Goal: Communication & Community: Answer question/provide support

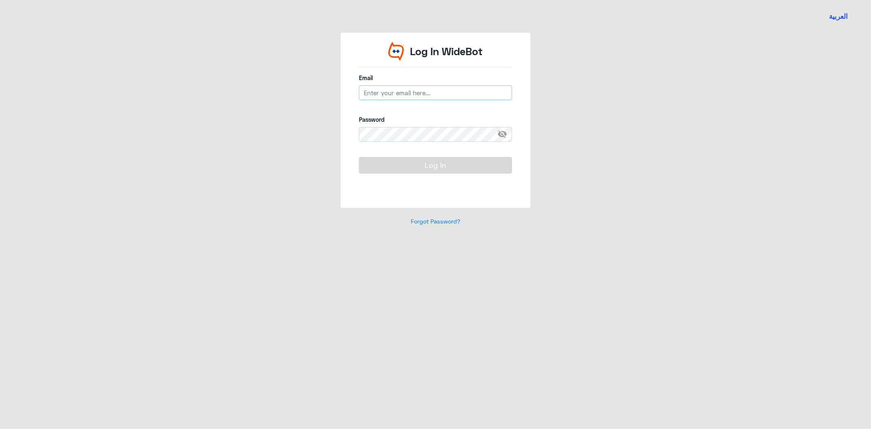
click at [390, 94] on input "email" at bounding box center [435, 92] width 153 height 15
type input "[EMAIL_ADDRESS][DOMAIN_NAME]"
click at [359, 157] on button "Log In" at bounding box center [435, 165] width 153 height 16
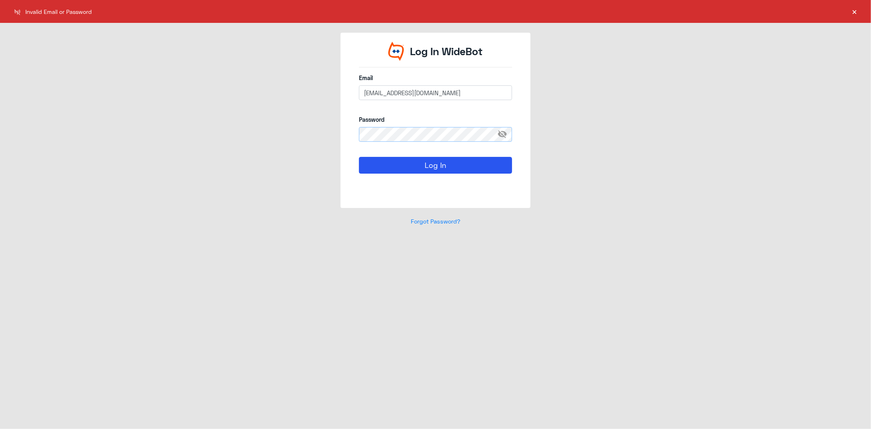
click at [359, 157] on button "Log In" at bounding box center [435, 165] width 153 height 16
click at [311, 135] on div "Log In WideBot Email [EMAIL_ADDRESS][DOMAIN_NAME] Password visibility_off Log I…" at bounding box center [435, 134] width 465 height 202
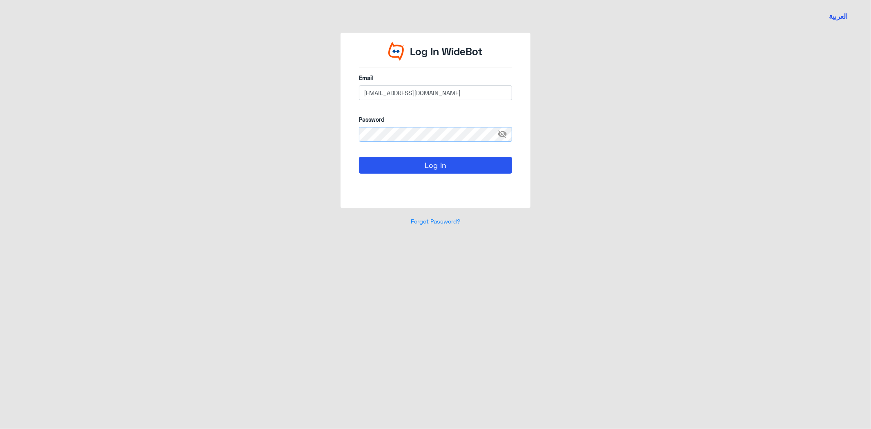
click at [359, 157] on button "Log In" at bounding box center [435, 165] width 153 height 16
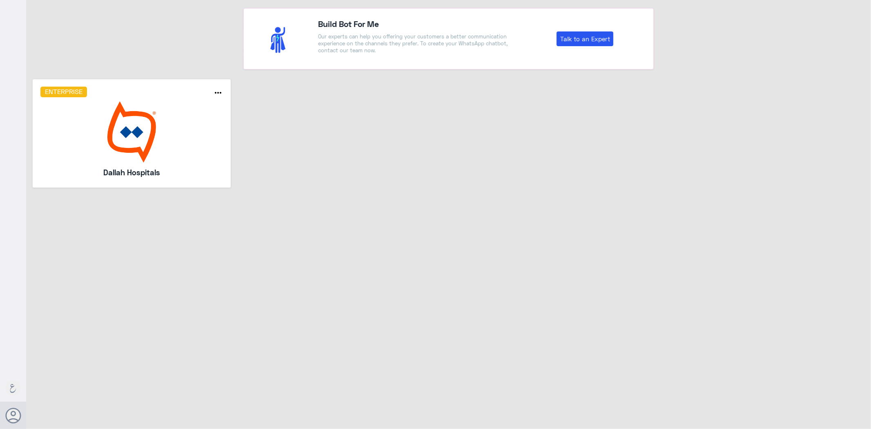
click at [148, 110] on img at bounding box center [131, 131] width 183 height 61
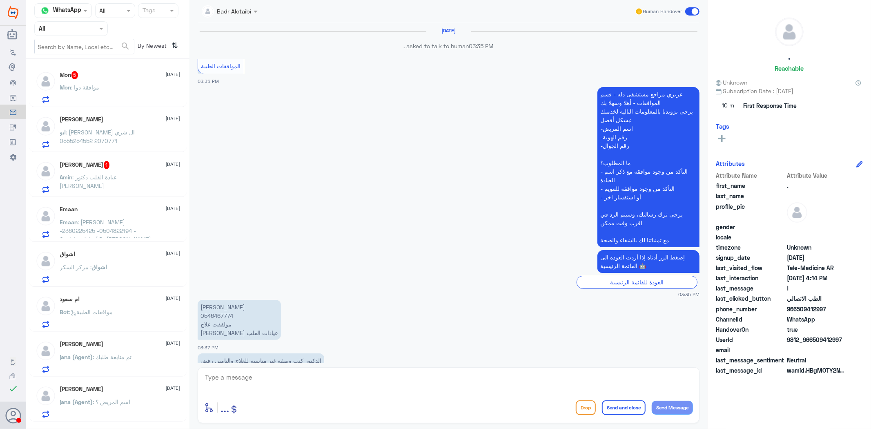
scroll to position [1047, 0]
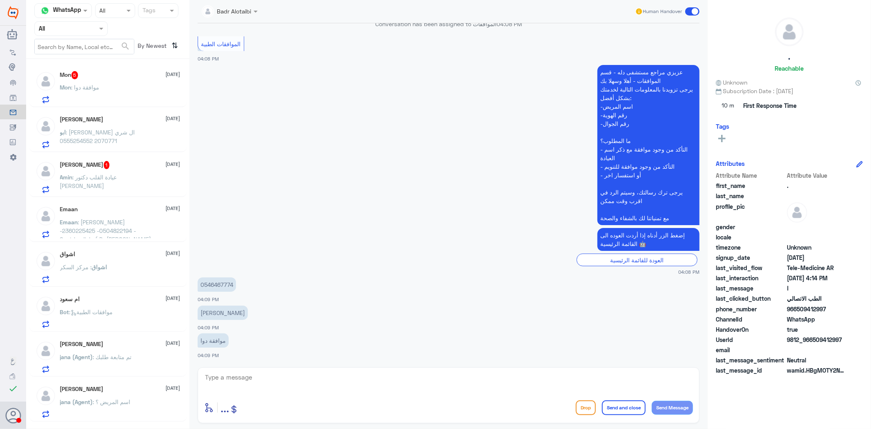
click at [100, 31] on span at bounding box center [102, 28] width 10 height 9
click at [87, 75] on div "Your Inbox" at bounding box center [70, 83] width 73 height 19
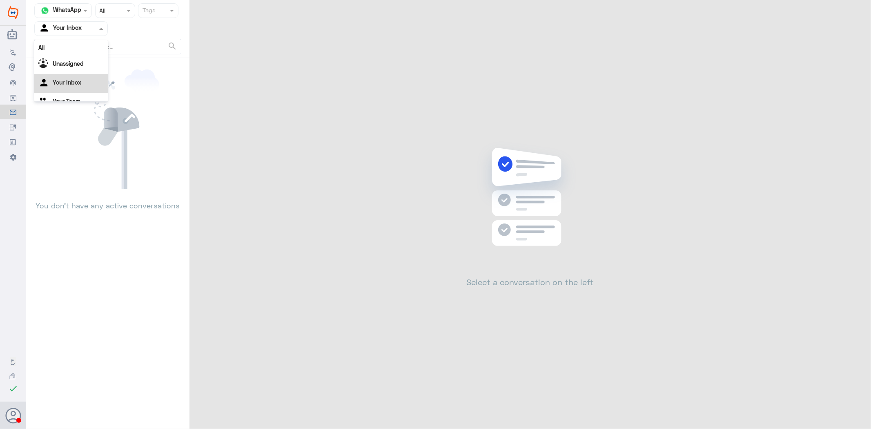
click at [78, 24] on input "text" at bounding box center [61, 28] width 45 height 9
click at [66, 88] on Team "Your Team" at bounding box center [67, 90] width 28 height 7
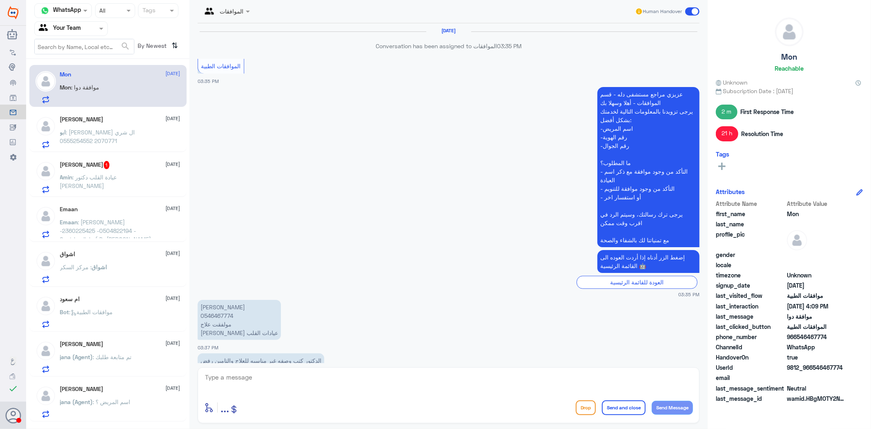
scroll to position [1047, 0]
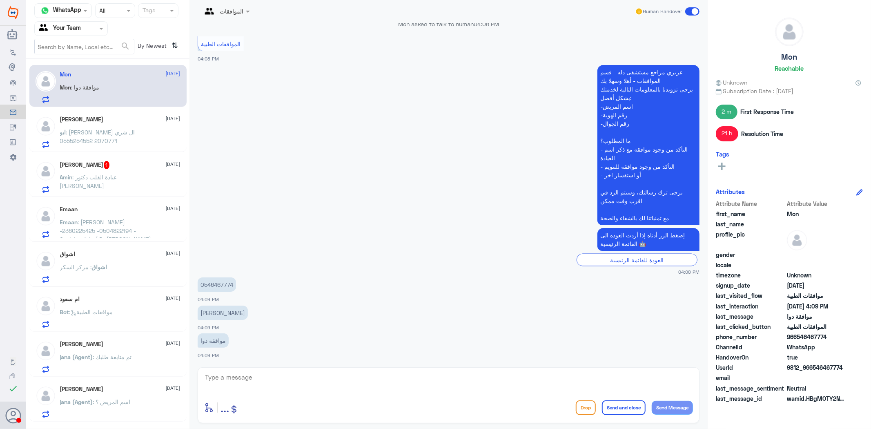
click at [226, 284] on p "0546467774" at bounding box center [217, 284] width 38 height 14
copy p "0546467774"
click at [418, 368] on div "enter flow name ... Drop Send and close Send Message" at bounding box center [449, 395] width 502 height 56
click at [407, 374] on textarea at bounding box center [448, 381] width 489 height 20
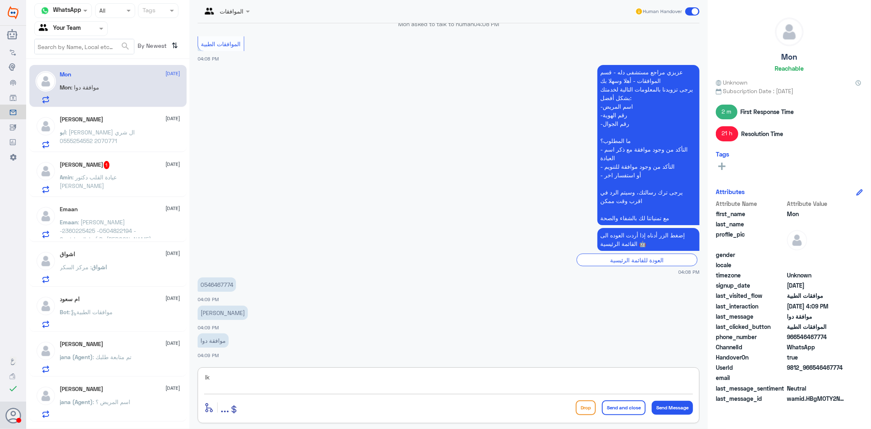
type textarea "l"
type textarea "من فضلك زودني برقم الطلب"
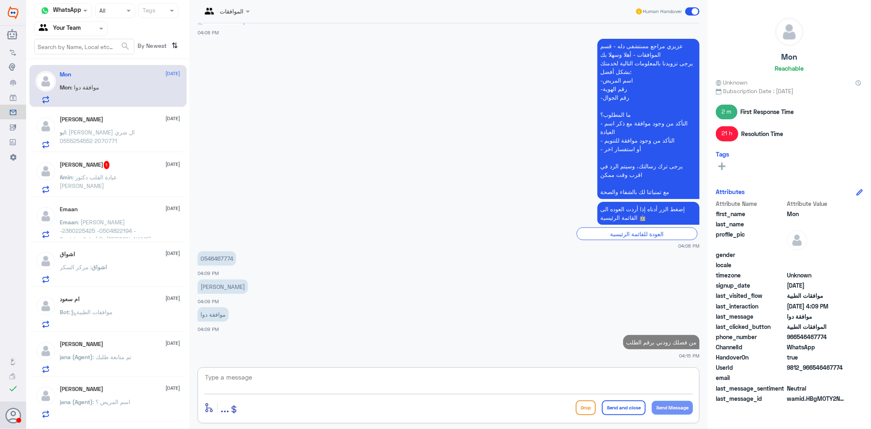
click at [127, 126] on div "[PERSON_NAME] [DATE] ابو : [PERSON_NAME] ال شري 2070771 0555254552" at bounding box center [120, 132] width 120 height 32
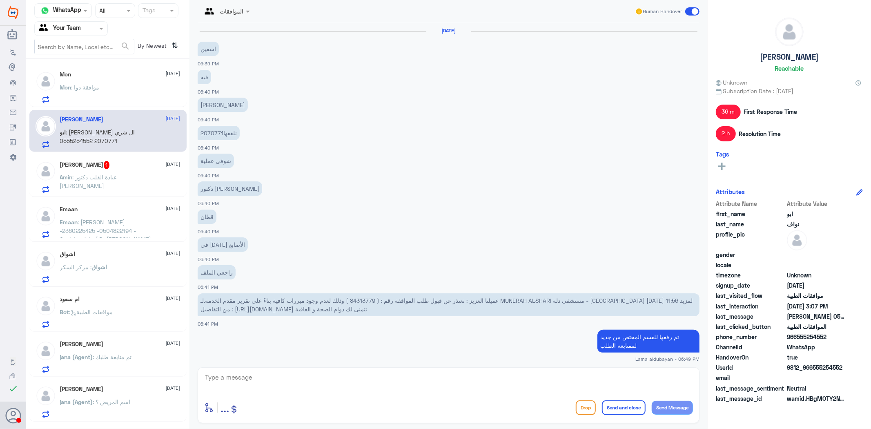
scroll to position [992, 0]
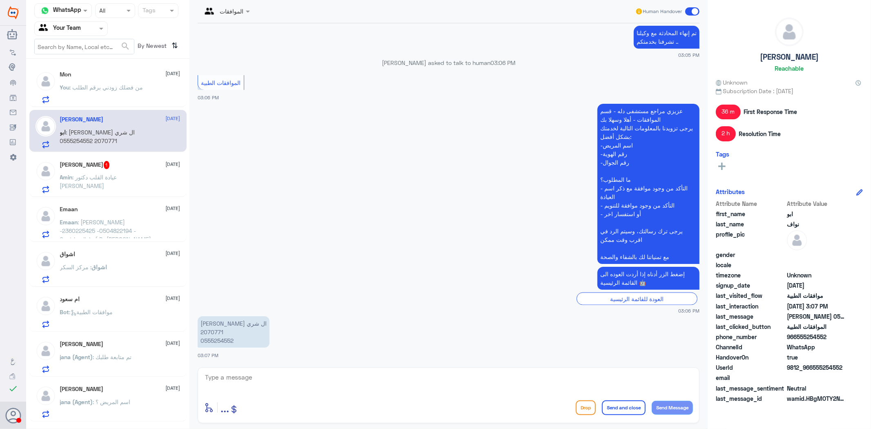
click at [209, 324] on p "[PERSON_NAME] ال شري 2070771 0555254552" at bounding box center [234, 331] width 72 height 31
click at [211, 328] on p "[PERSON_NAME] ال شري 2070771 0555254552" at bounding box center [234, 331] width 72 height 31
copy p "2070771"
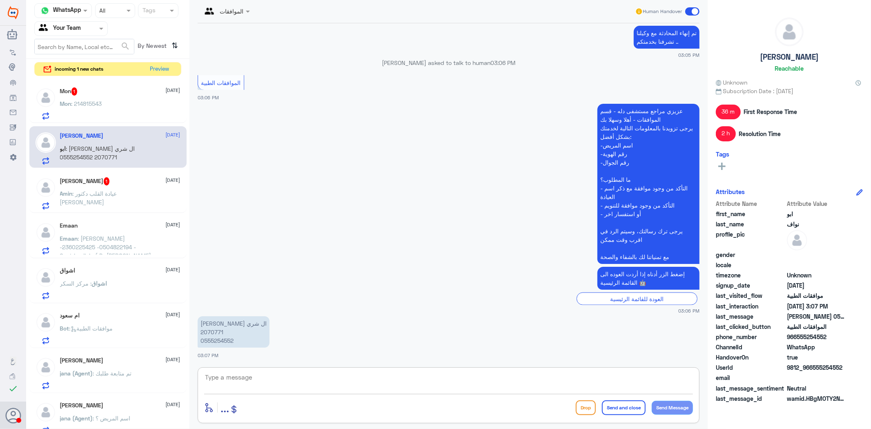
click at [249, 386] on textarea at bounding box center [448, 381] width 489 height 20
type textarea "تمت متابعة طلبك مره اخرى قيد الاجراء مع التامين"
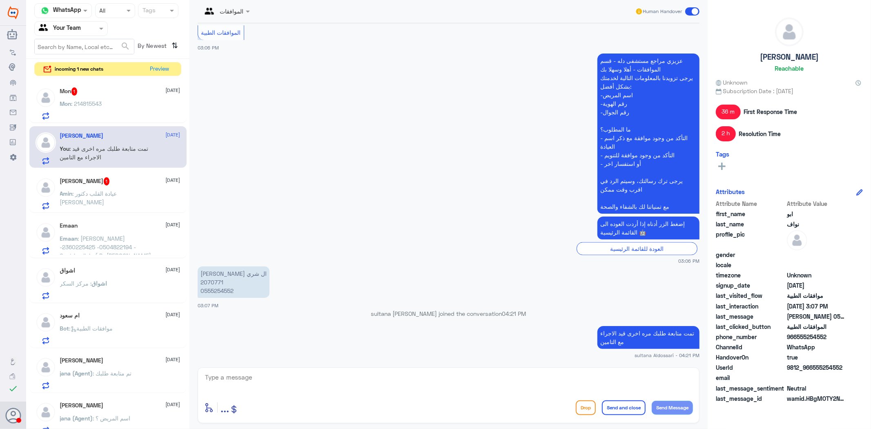
click at [101, 104] on span ": 214815543" at bounding box center [86, 103] width 31 height 7
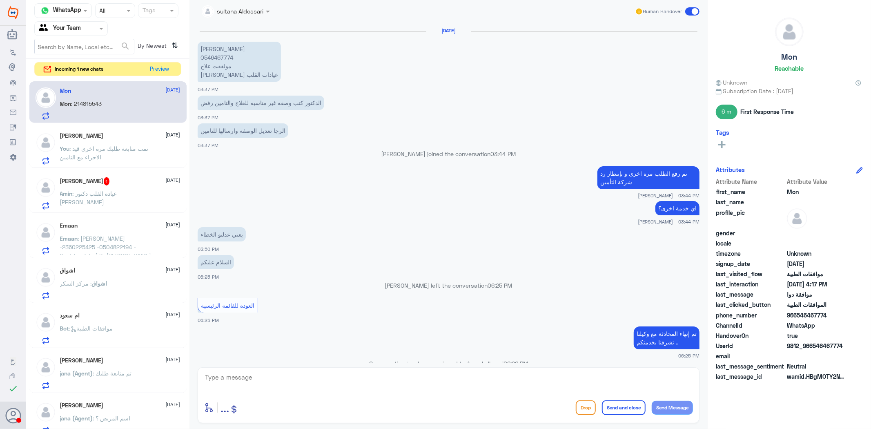
scroll to position [858, 0]
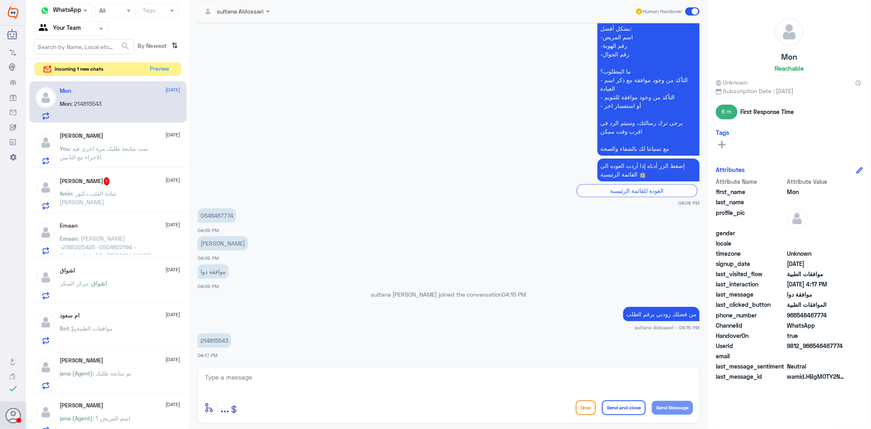
click at [217, 338] on p "214815543" at bounding box center [214, 340] width 33 height 14
copy p "214815543"
click at [222, 213] on p "0546467774" at bounding box center [217, 215] width 38 height 14
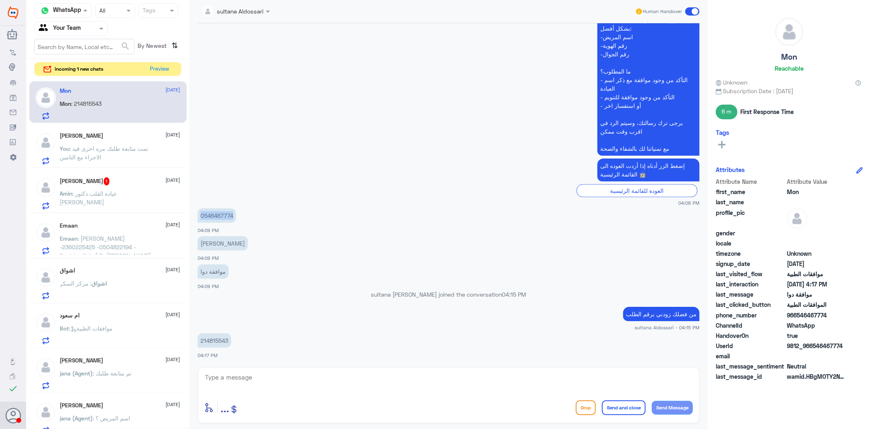
copy p "0546467774"
click at [100, 153] on span ": تمت متابعة طلبك مره اخرى قيد الاجراء مع التامين" at bounding box center [104, 153] width 89 height 16
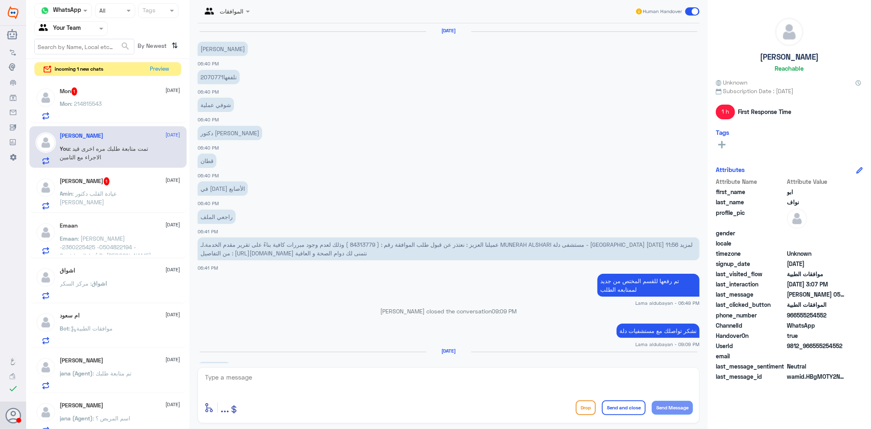
scroll to position [986, 0]
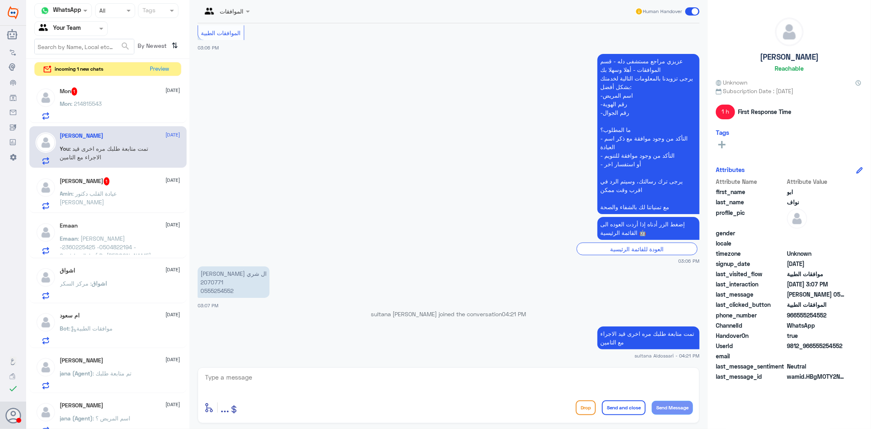
click at [111, 109] on div "Mon : 214815543" at bounding box center [120, 110] width 120 height 18
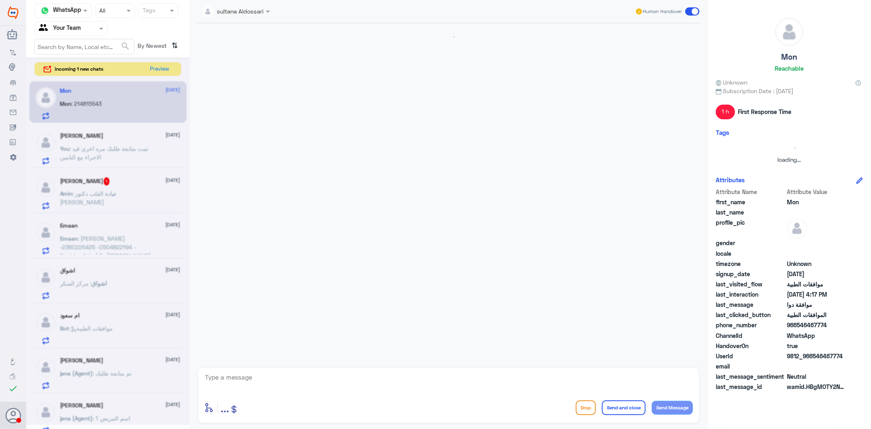
scroll to position [858, 0]
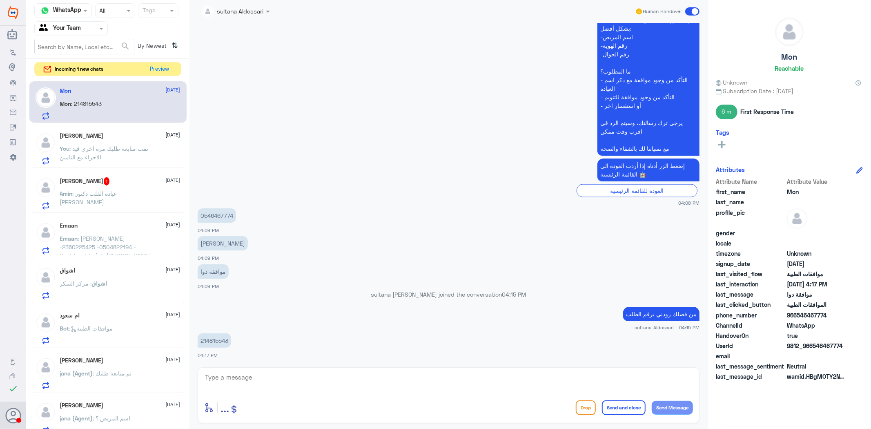
click at [216, 337] on p "214815543" at bounding box center [214, 340] width 33 height 14
copy p "214815543"
click at [378, 380] on textarea at bounding box center [448, 381] width 489 height 20
type textarea "تمت متابعة طلبكم لازال مرفوض من التامين يرجى التواصل مع التامين بشكل مباشر"
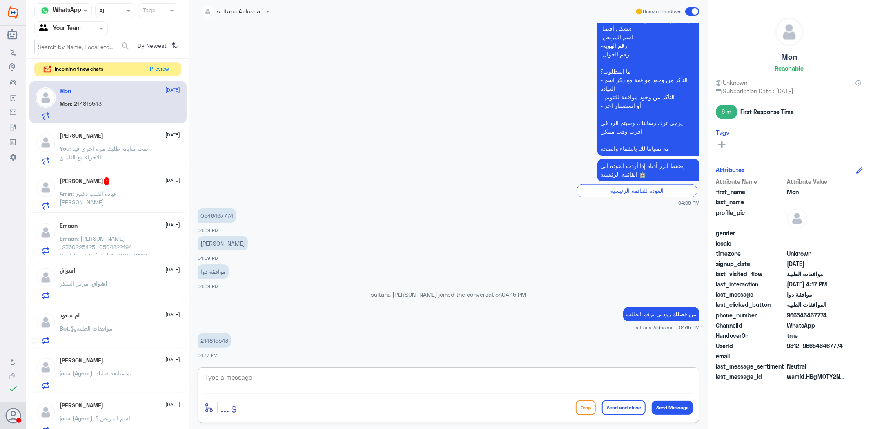
scroll to position [901, 0]
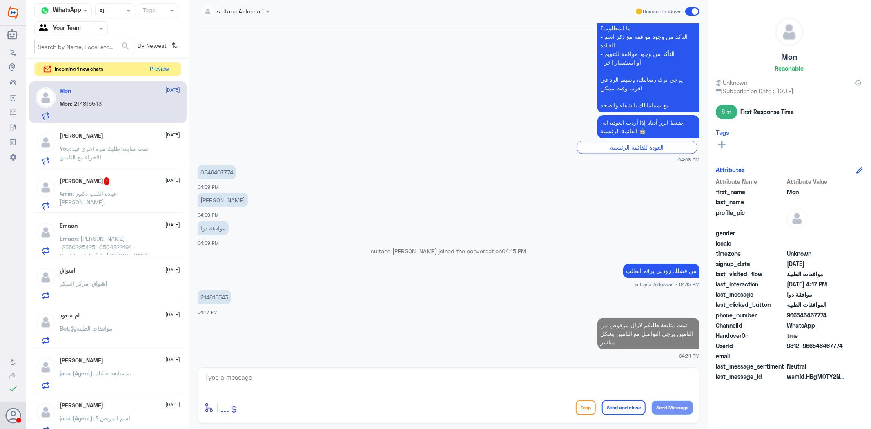
click at [117, 190] on span ": عيادة القلب دكتور [PERSON_NAME]" at bounding box center [88, 198] width 57 height 16
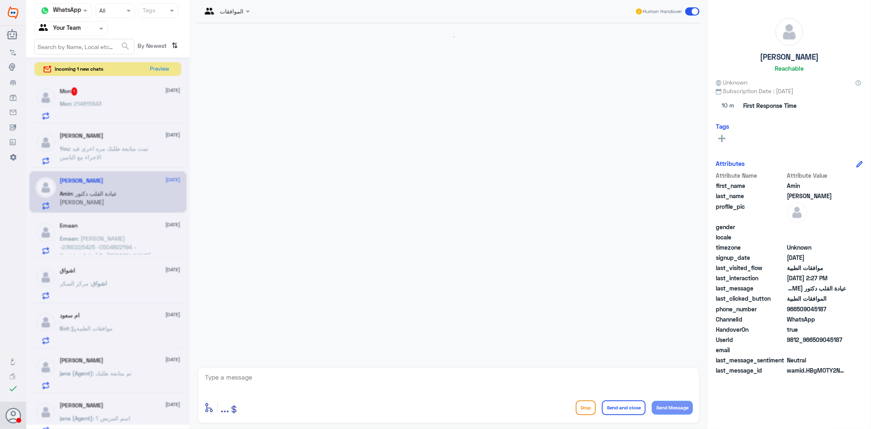
scroll to position [160, 0]
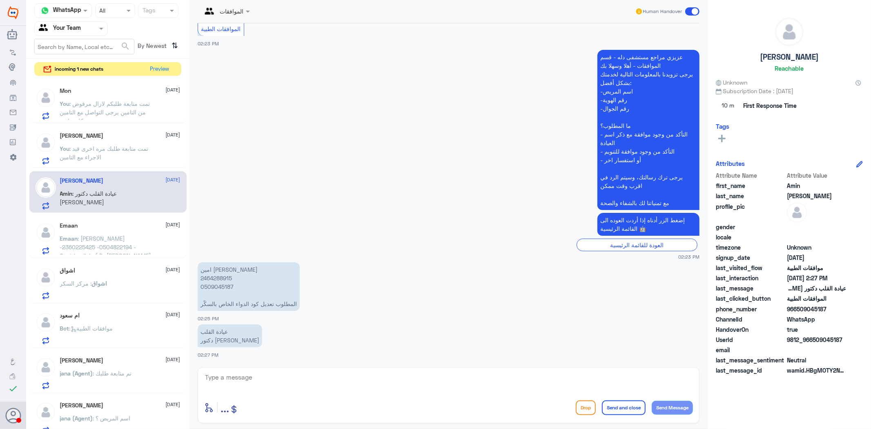
click at [216, 277] on p "امين [PERSON_NAME] 2464288915 0509045187 المطلوب تعديل كود الدواء الخاص بالسكّر" at bounding box center [249, 286] width 102 height 49
copy p "2464288915"
click at [126, 145] on span ": تمت متابعة طلبك مره اخرى قيد الاجراء مع التامين" at bounding box center [104, 153] width 89 height 16
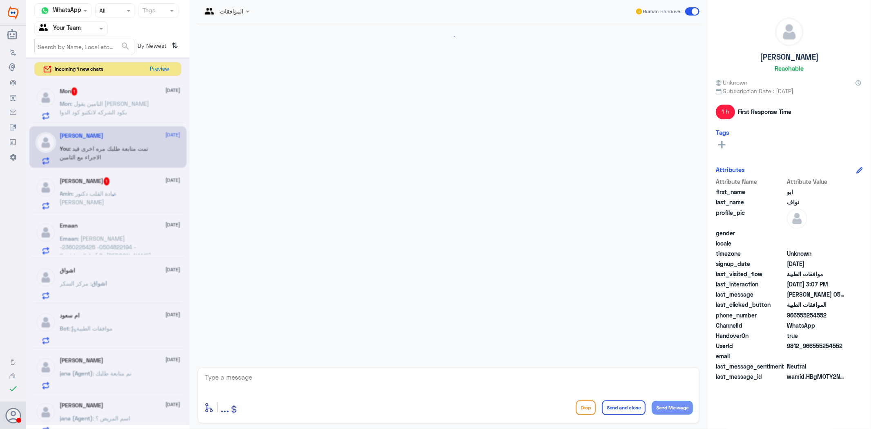
scroll to position [986, 0]
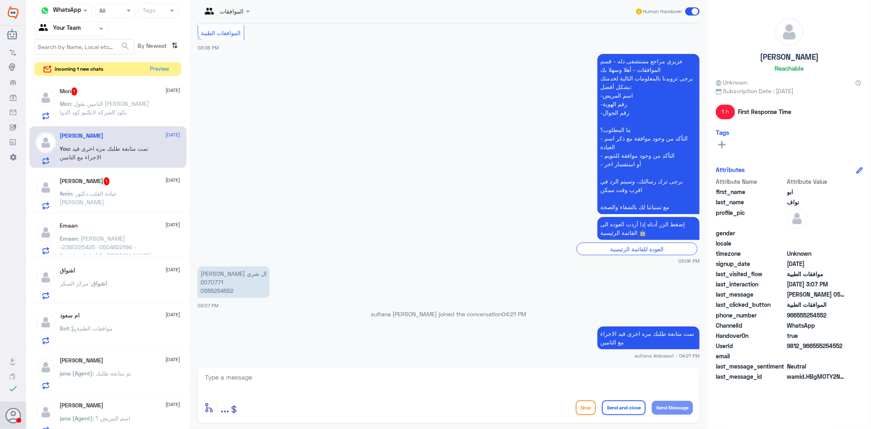
click at [123, 186] on div "[PERSON_NAME] 1 [DATE] [PERSON_NAME] : عيادة القلب دكتور [PERSON_NAME]" at bounding box center [120, 193] width 120 height 32
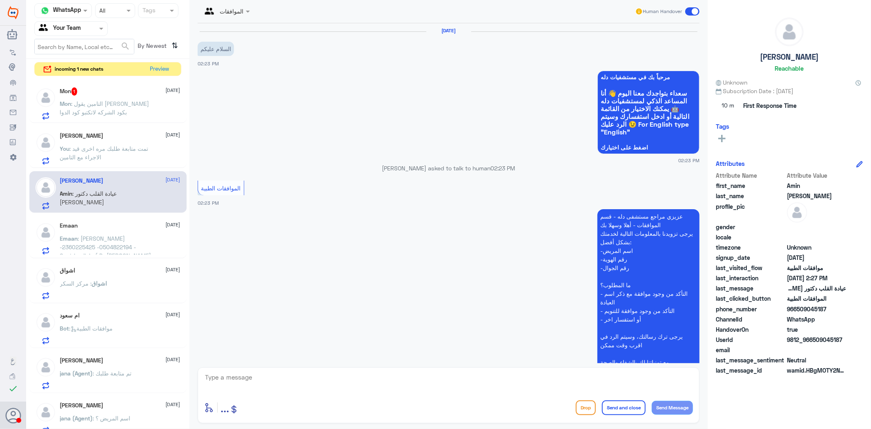
scroll to position [160, 0]
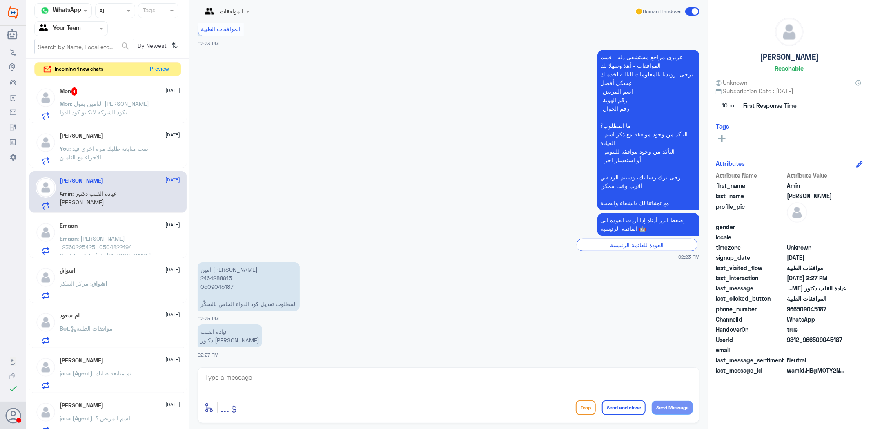
click at [226, 277] on p "امين [PERSON_NAME] 2464288915 0509045187 المطلوب تعديل كود الدواء الخاص بالسكّر" at bounding box center [249, 286] width 102 height 49
copy p "2464288915"
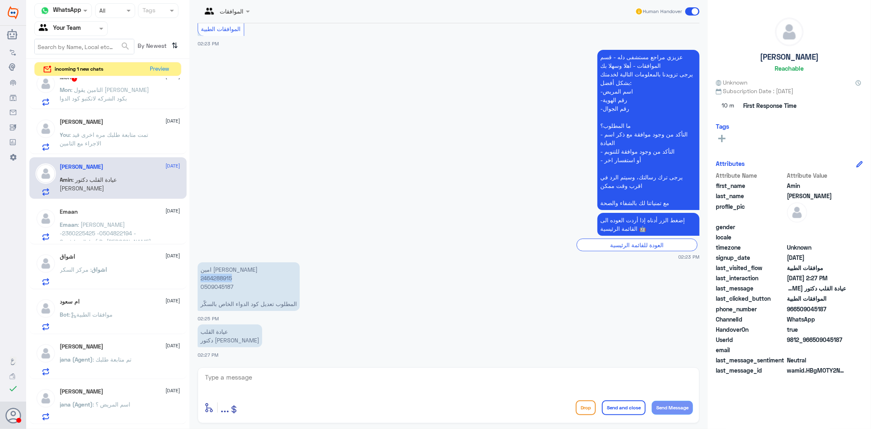
scroll to position [0, 0]
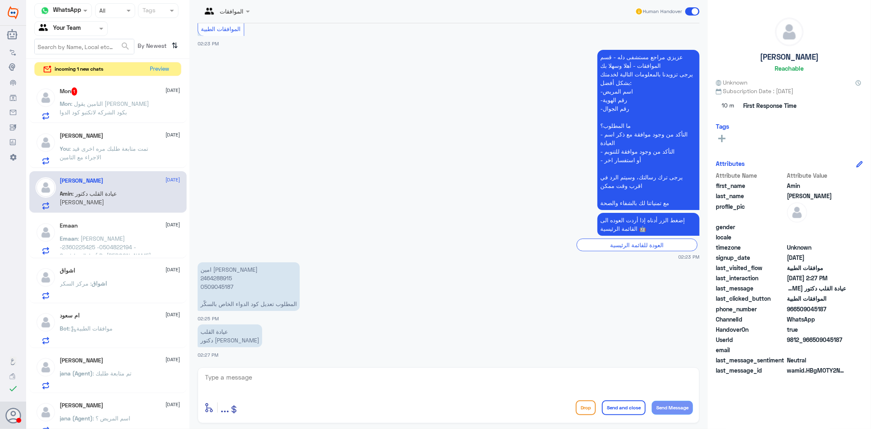
click at [113, 109] on span ": التامين يقول [PERSON_NAME] بكود الشركه لاتكتبو كود الدوا" at bounding box center [104, 108] width 89 height 16
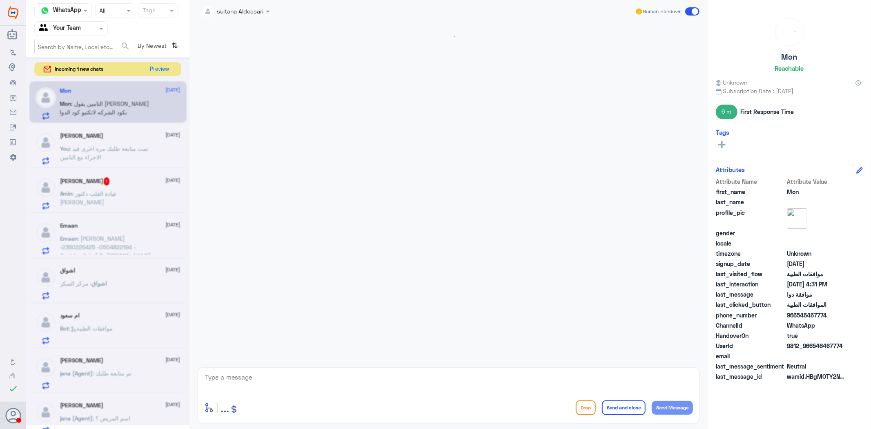
scroll to position [856, 0]
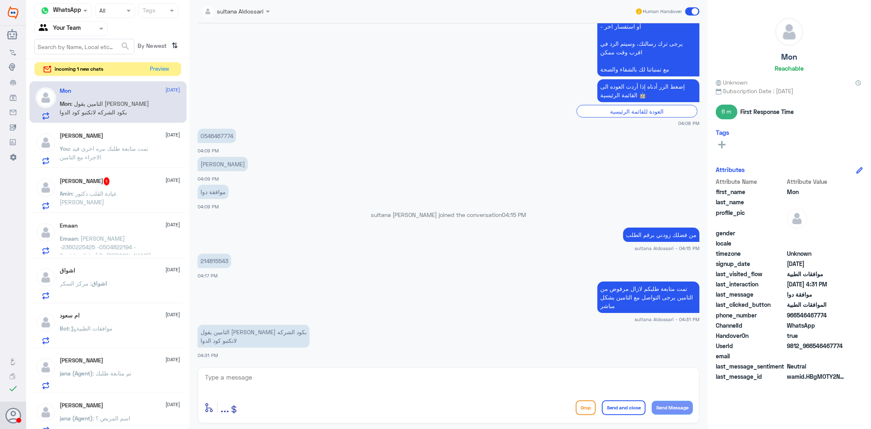
click at [221, 258] on p "214815543" at bounding box center [214, 260] width 33 height 14
copy p "214815543"
click at [307, 376] on textarea at bounding box center [448, 381] width 489 height 20
type textarea "j"
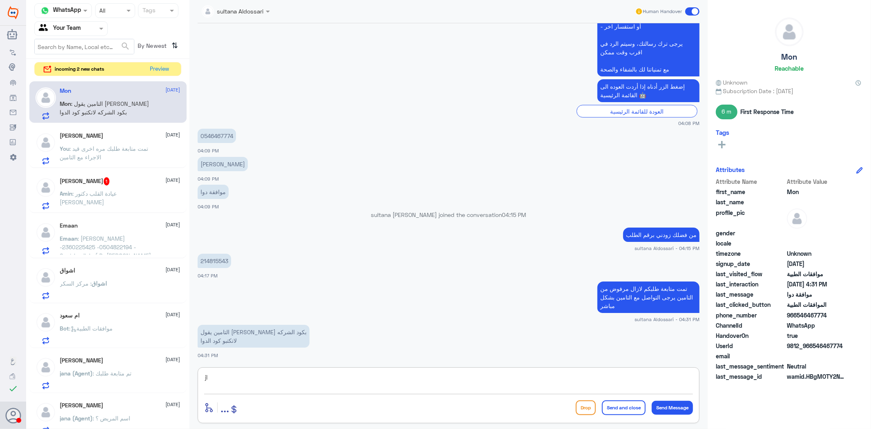
type textarea "j"
type textarea "تم الارسال مرة اخرى الطلب قيد الاجراء"
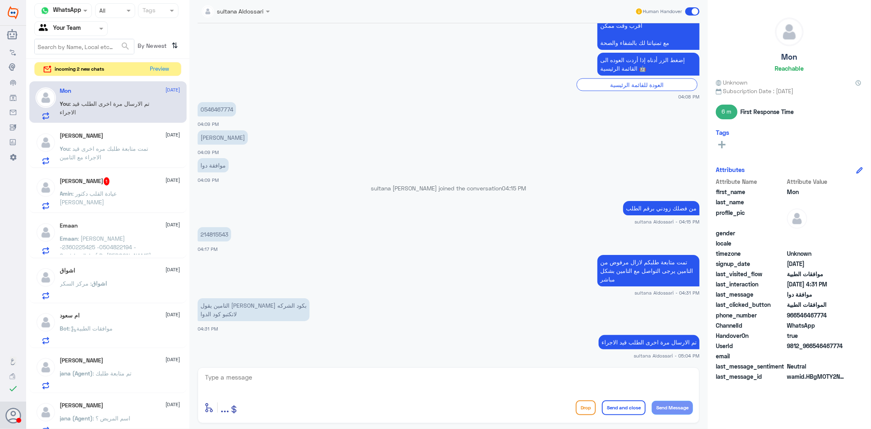
click at [104, 147] on span ": تمت متابعة طلبك مره اخرى قيد الاجراء مع التامين" at bounding box center [104, 153] width 89 height 16
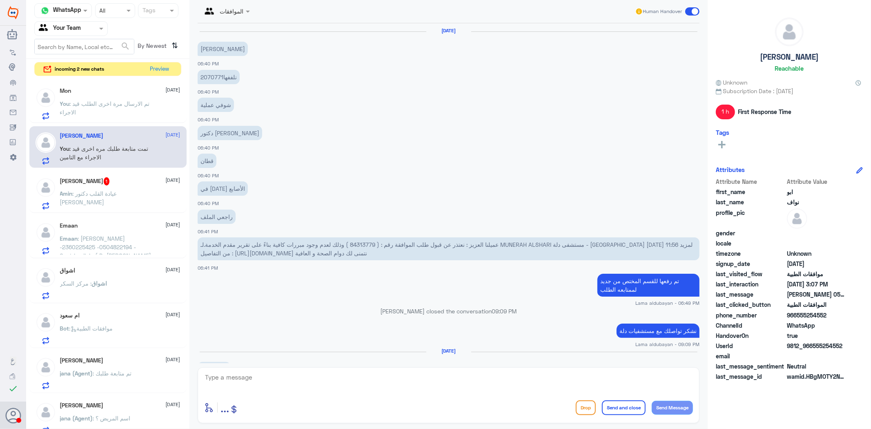
scroll to position [986, 0]
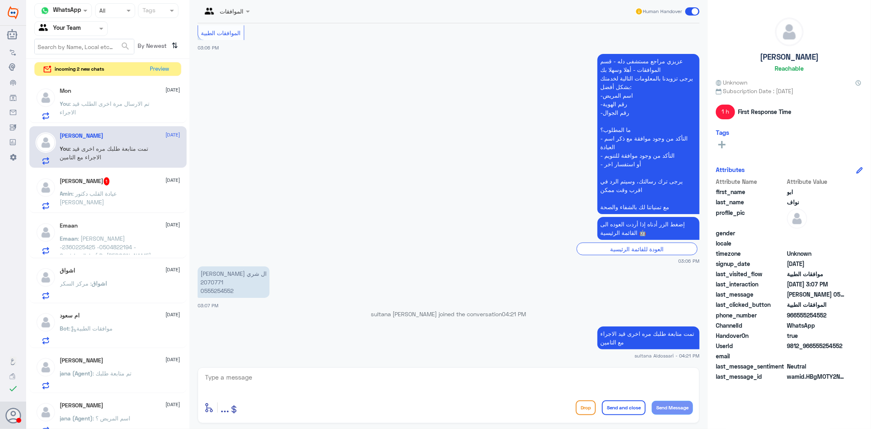
click at [104, 188] on div "[PERSON_NAME] 1 [DATE] [PERSON_NAME] : عيادة القلب دكتور [PERSON_NAME]" at bounding box center [120, 193] width 120 height 32
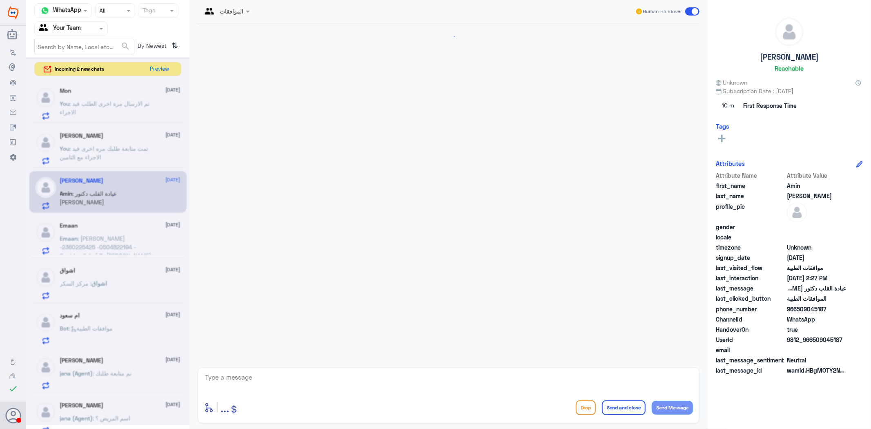
scroll to position [160, 0]
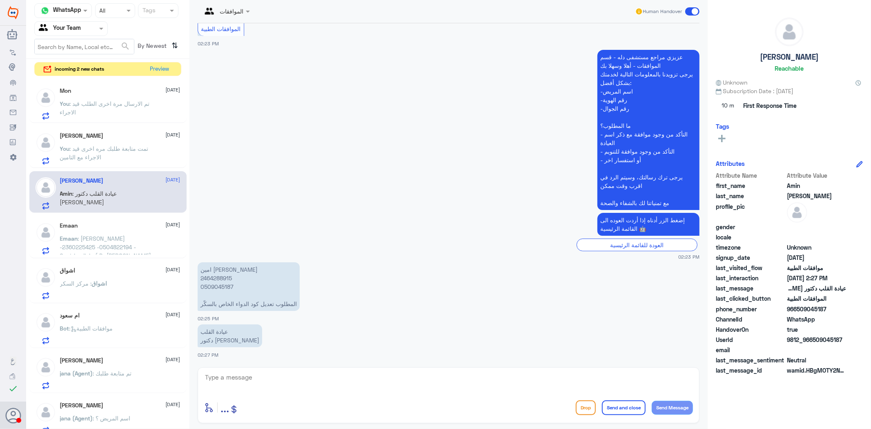
click at [222, 277] on p "امين [PERSON_NAME] 2464288915 0509045187 المطلوب تعديل كود الدواء الخاص بالسكّر" at bounding box center [249, 286] width 102 height 49
copy p "2464288915"
click at [233, 377] on textarea at bounding box center [448, 381] width 489 height 20
type textarea "تمت متابعة الطلب قيد الاجراء لدى التامين"
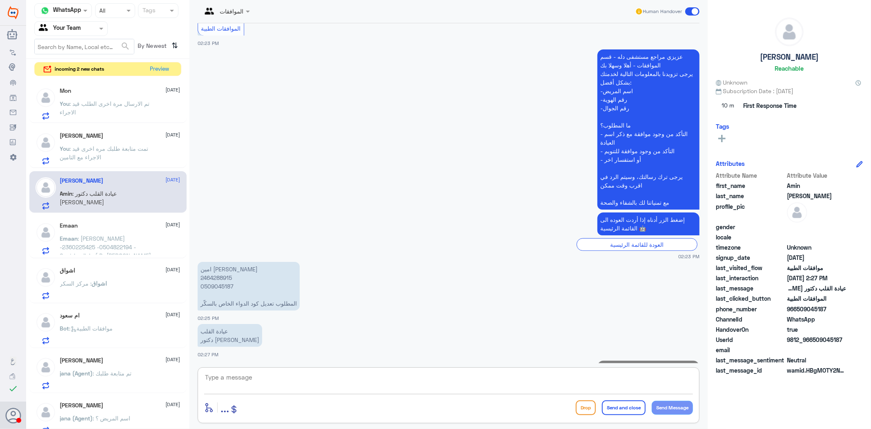
scroll to position [194, 0]
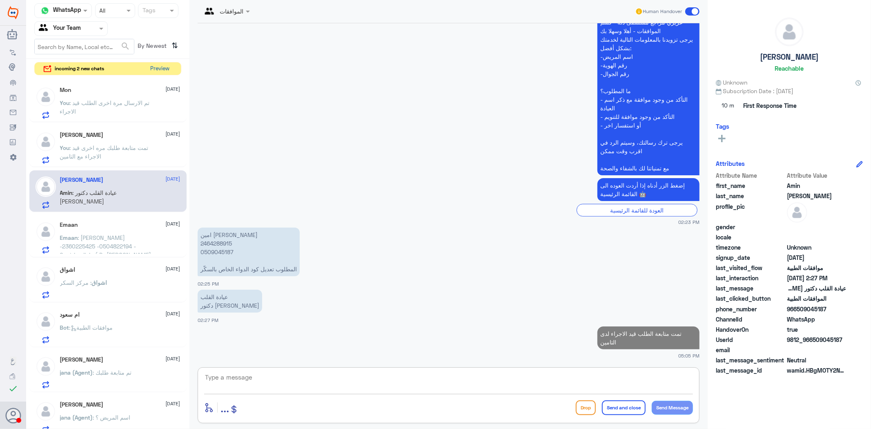
click at [156, 71] on button "Preview" at bounding box center [159, 68] width 25 height 13
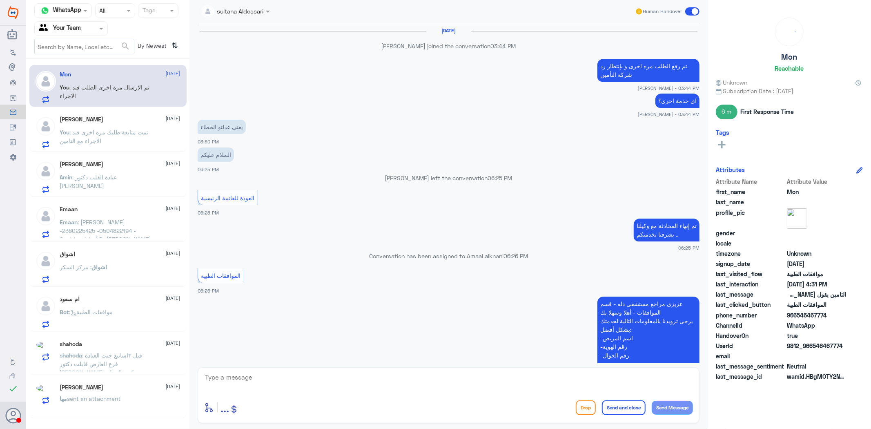
scroll to position [856, 0]
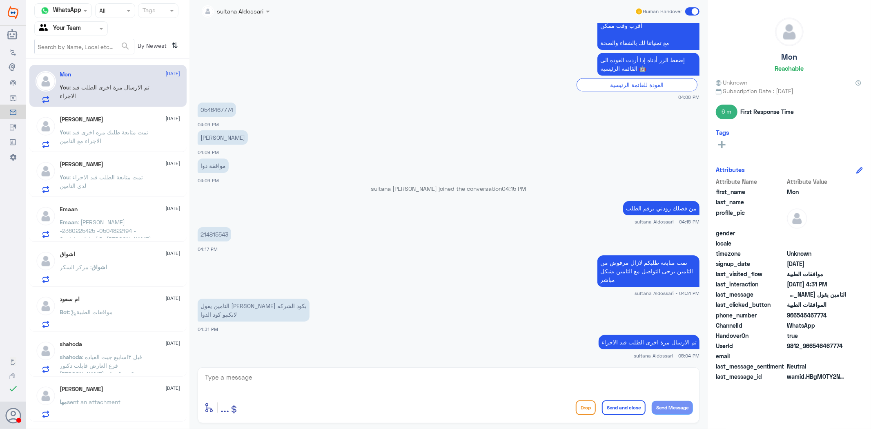
click at [124, 137] on p "You : تمت متابعة طلبك مره اخرى قيد الاجراء مع التامين" at bounding box center [106, 138] width 92 height 20
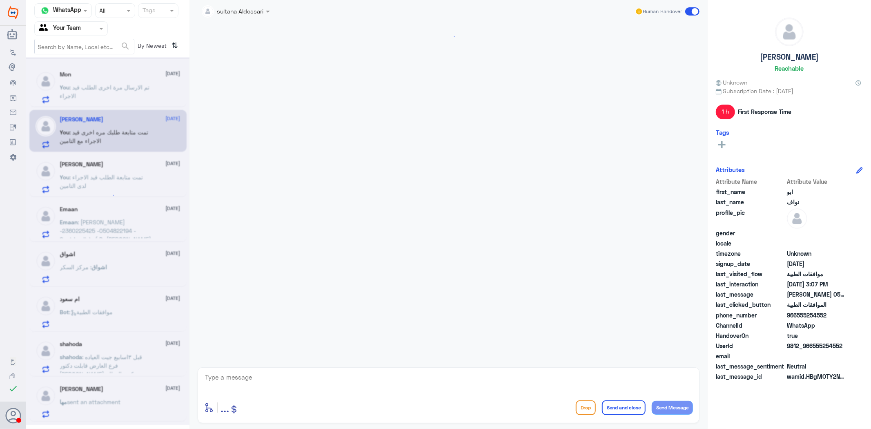
scroll to position [986, 0]
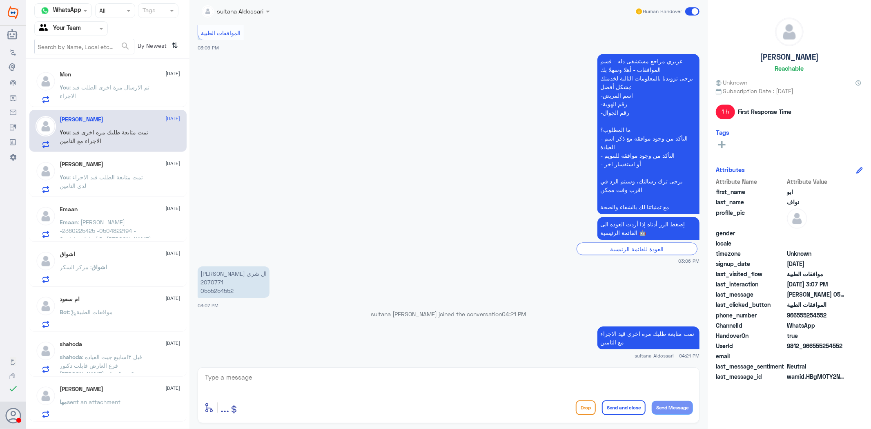
click at [116, 169] on div "[PERSON_NAME] [DATE] You : تمت متابعة الطلب قيد الاجراء لدى التامين" at bounding box center [120, 177] width 120 height 32
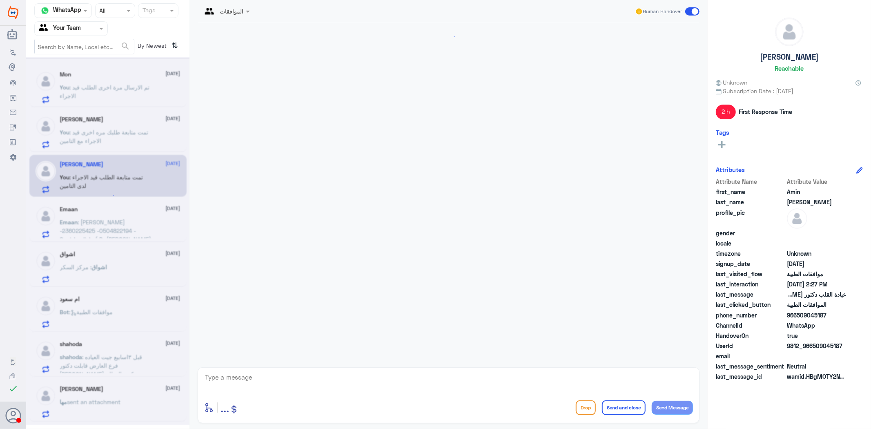
scroll to position [209, 0]
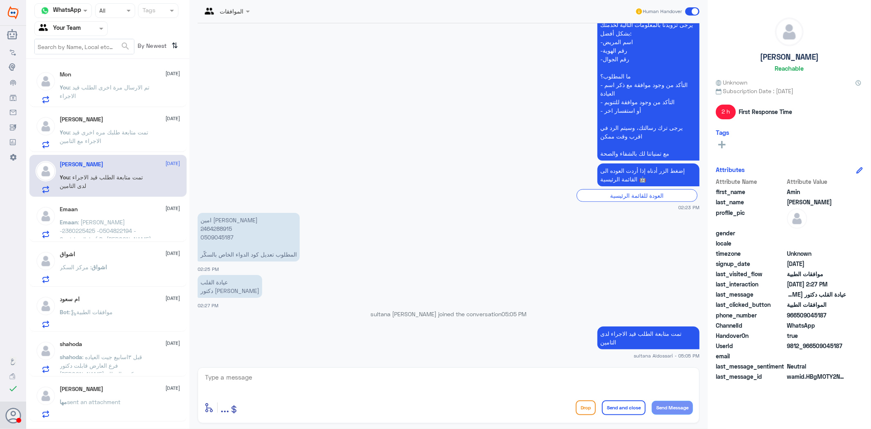
click at [108, 218] on span ": [PERSON_NAME] -2360225425 -0504822194 -Gastric clinic ( Dr [PERSON_NAME] ) Lo…" at bounding box center [105, 243] width 91 height 50
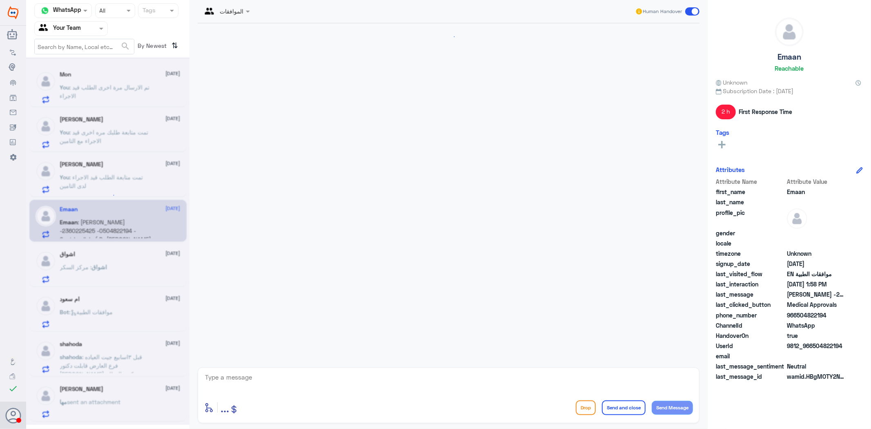
scroll to position [1488, 0]
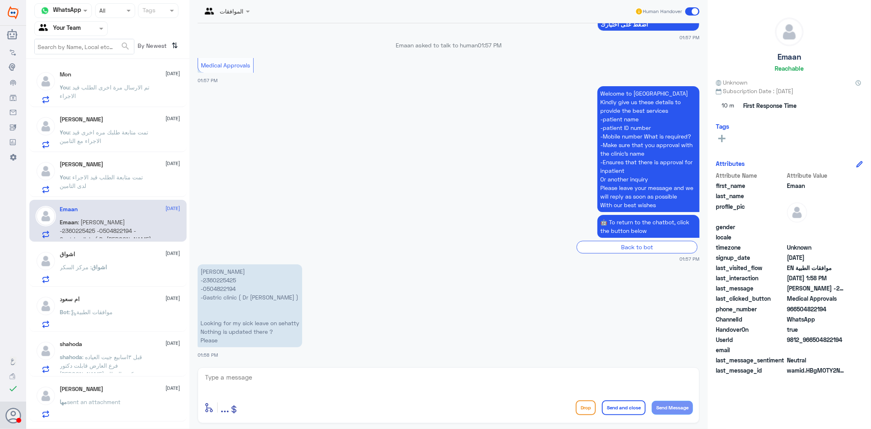
click at [108, 256] on div "اشواق [DATE]" at bounding box center [120, 254] width 120 height 7
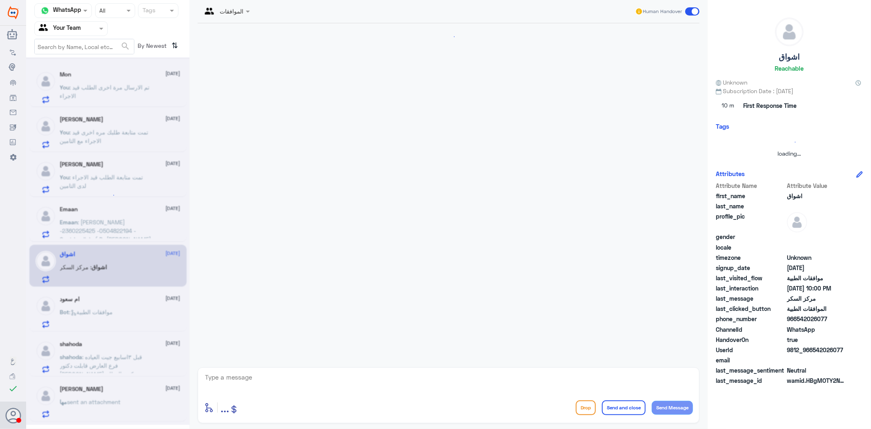
scroll to position [274, 0]
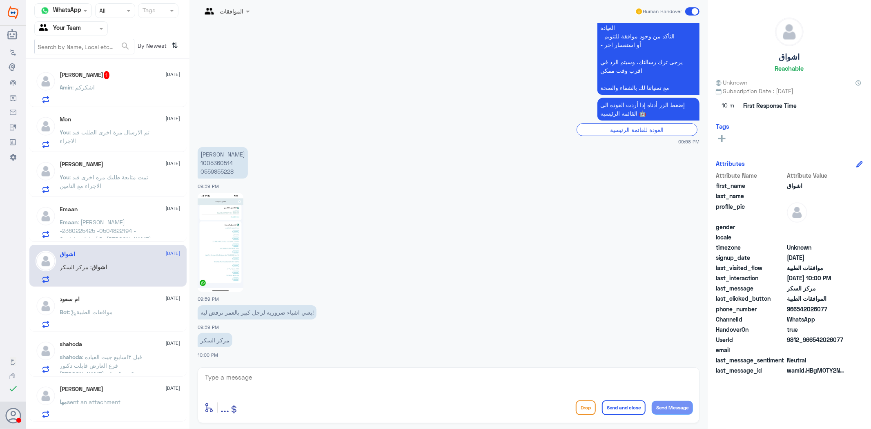
click at [216, 162] on p "[PERSON_NAME] 1005360514 0559855228" at bounding box center [223, 162] width 50 height 31
copy p "1005360514"
click at [222, 242] on img at bounding box center [221, 242] width 46 height 99
click at [128, 87] on div "[PERSON_NAME] : اشكركم" at bounding box center [120, 94] width 120 height 18
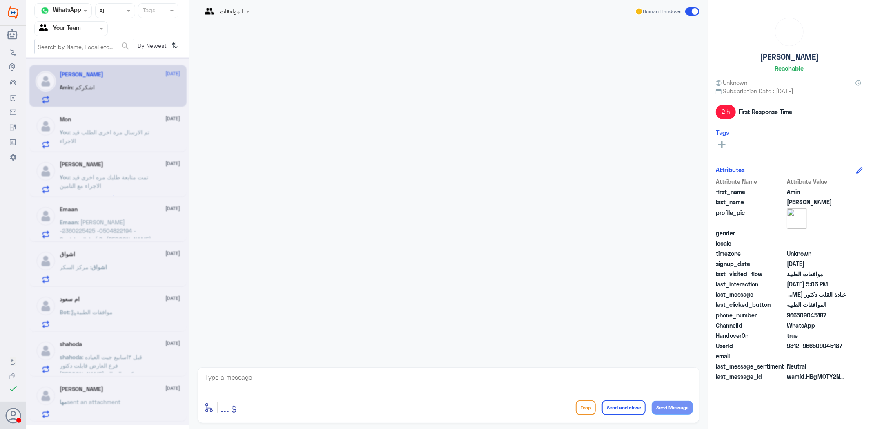
scroll to position [237, 0]
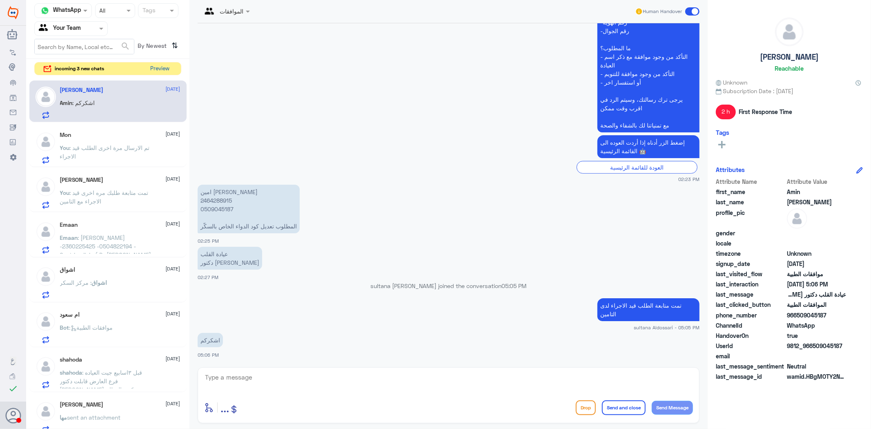
click at [161, 64] on button "Preview" at bounding box center [159, 68] width 25 height 13
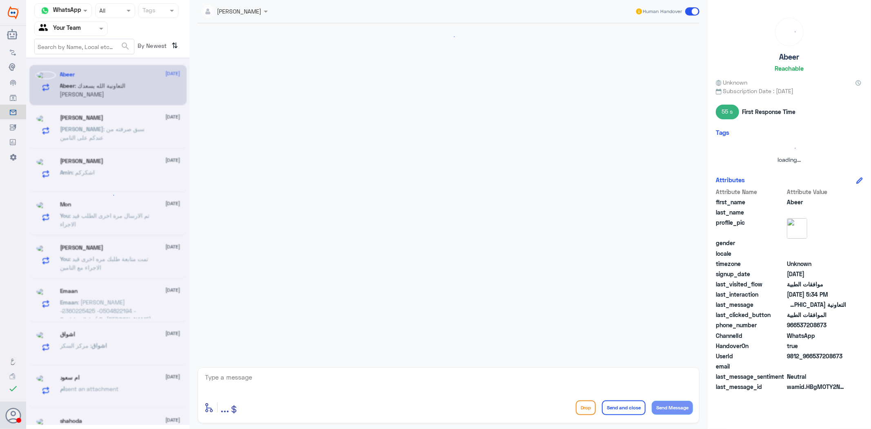
scroll to position [406, 0]
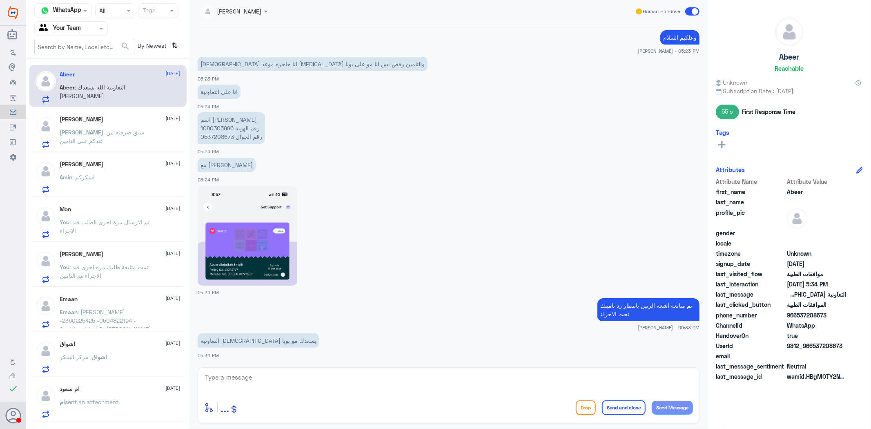
click at [110, 127] on div "[PERSON_NAME] [DATE] [PERSON_NAME] : سبق صرفته من عندكم على التامين" at bounding box center [120, 132] width 120 height 32
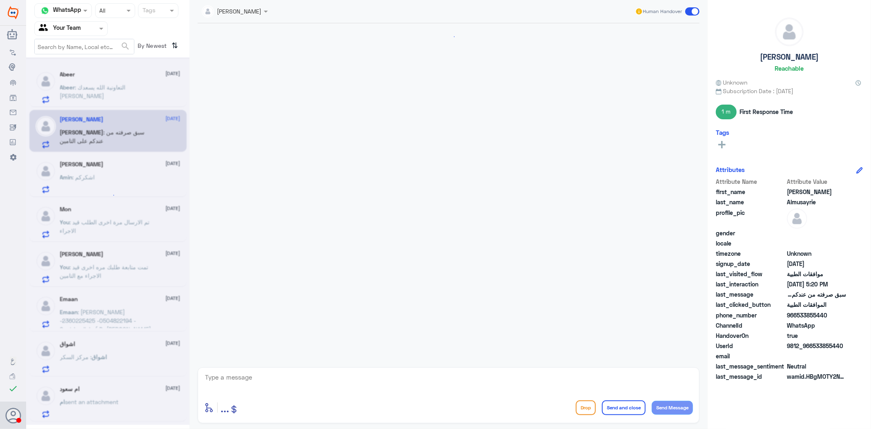
scroll to position [879, 0]
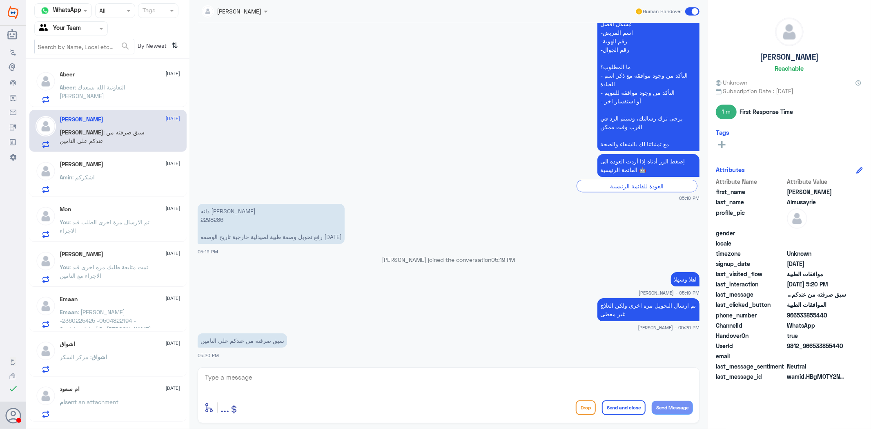
click at [213, 217] on p "دانه [PERSON_NAME] 2298286 رفع تحويل وصفة طبية لصيدلية خارجية تاريخ الوصفه [DAT…" at bounding box center [271, 224] width 147 height 40
click at [443, 383] on textarea at bounding box center [448, 381] width 489 height 20
type textarea "عزيزي المراجع الرفض من شركة التامين الخدمة غير مغطة"
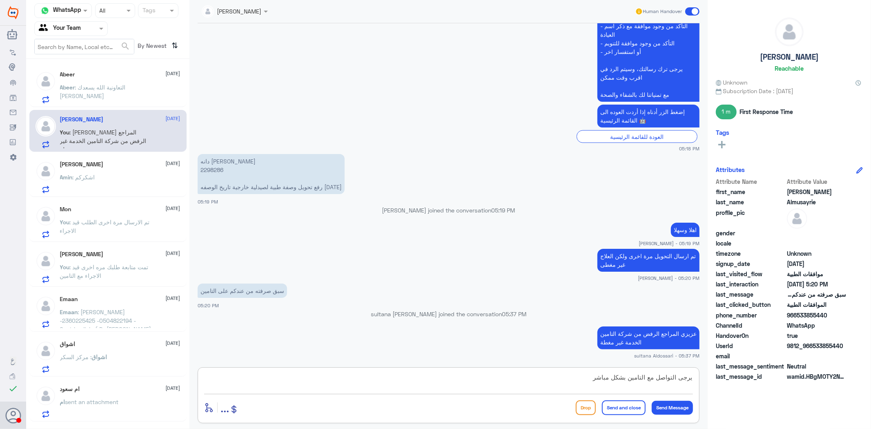
type textarea "يرجى التواصل مع التامين بشكل مباشر"
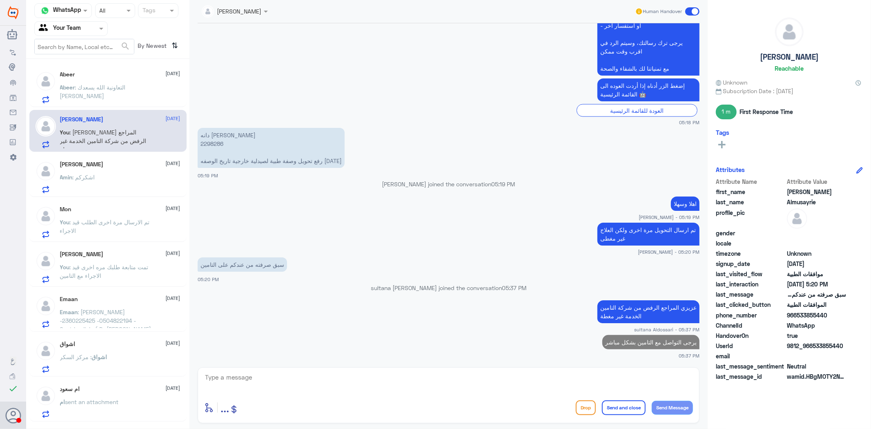
click at [99, 94] on p "Abeer : التعاونية [DEMOGRAPHIC_DATA] يسعدك [PERSON_NAME]" at bounding box center [106, 93] width 92 height 20
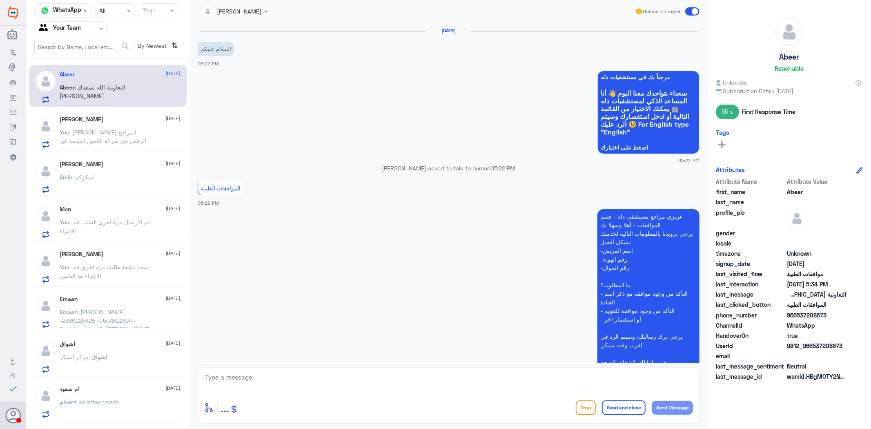
scroll to position [406, 0]
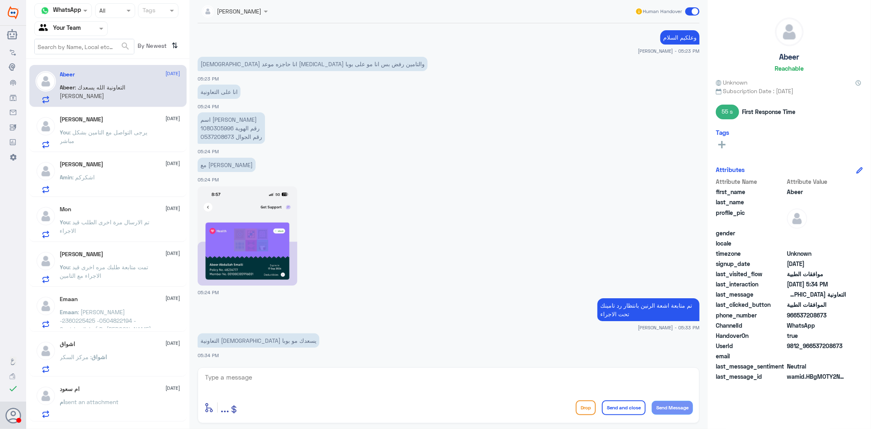
click at [251, 252] on img at bounding box center [248, 235] width 100 height 99
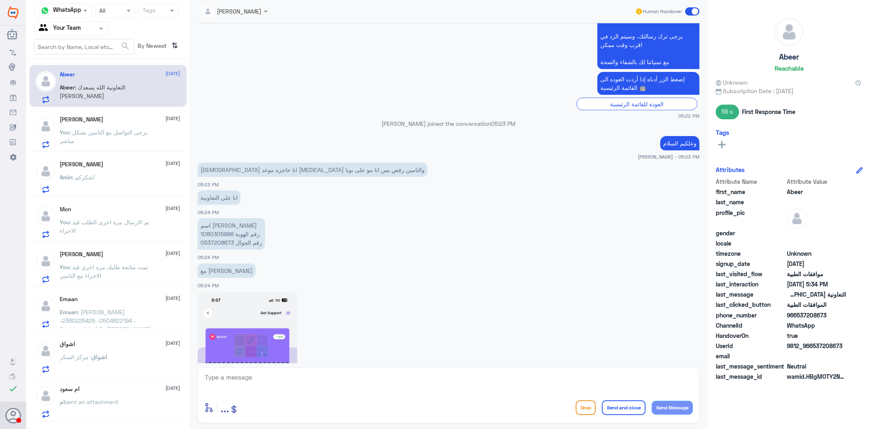
scroll to position [315, 0]
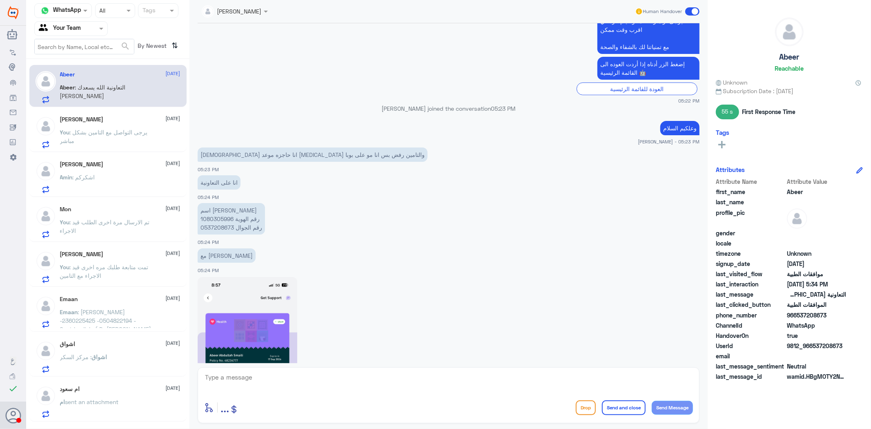
click at [224, 219] on p "اسم عبير الصيميلي رقم الهوية 1080305996 رقم الجوال 0537208673" at bounding box center [231, 218] width 67 height 31
click at [300, 376] on textarea at bounding box center [448, 381] width 489 height 20
type textarea "سيتم تحديث التامين واعادة الارسال مرة اخرى"
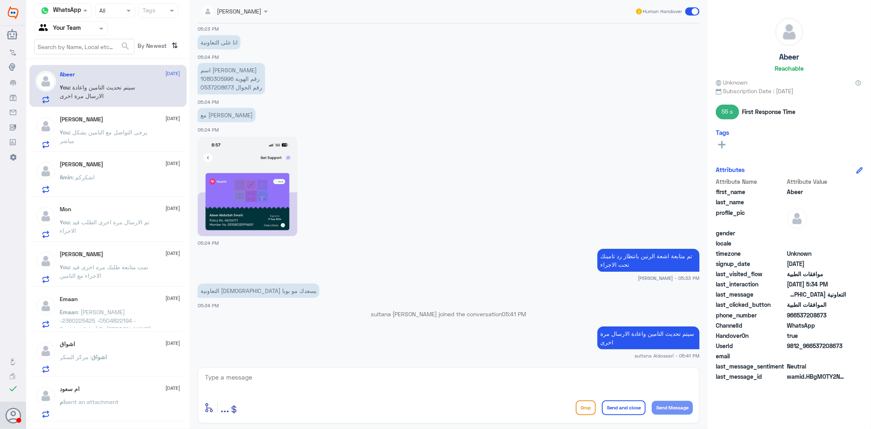
click at [96, 139] on p "You : يرجى التواصل مع التامين بشكل مباشر" at bounding box center [106, 138] width 92 height 20
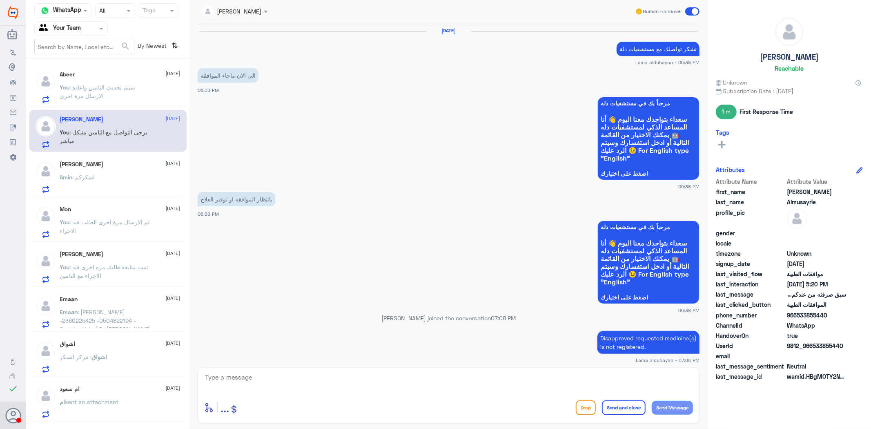
scroll to position [887, 0]
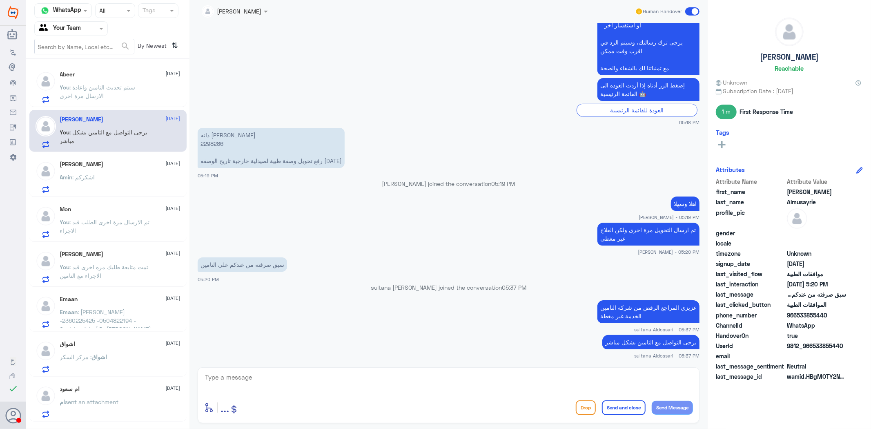
click at [109, 87] on span ": سيتم تحديث التامين واعادة الارسال مرة اخرى" at bounding box center [98, 92] width 76 height 16
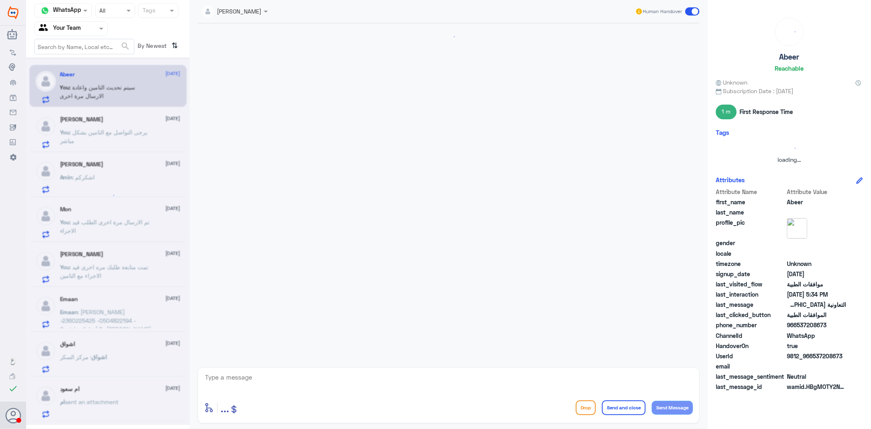
scroll to position [455, 0]
